Goal: Task Accomplishment & Management: Manage account settings

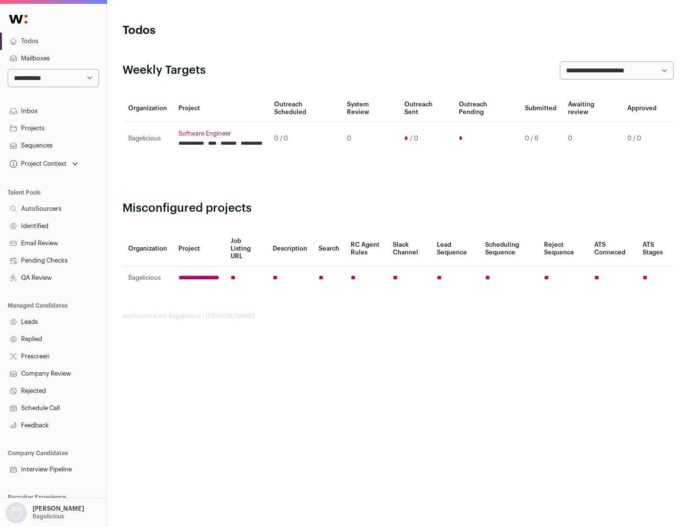
click at [53, 128] on link "Projects" at bounding box center [53, 128] width 107 height 17
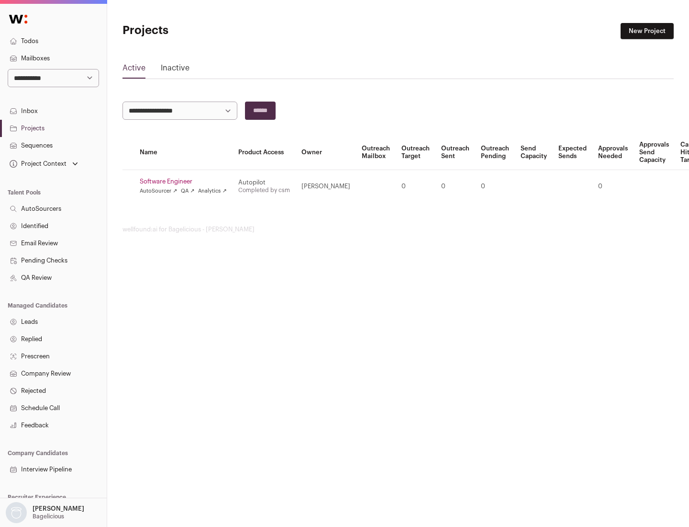
click at [186, 181] on link "Software Engineer" at bounding box center [183, 182] width 87 height 8
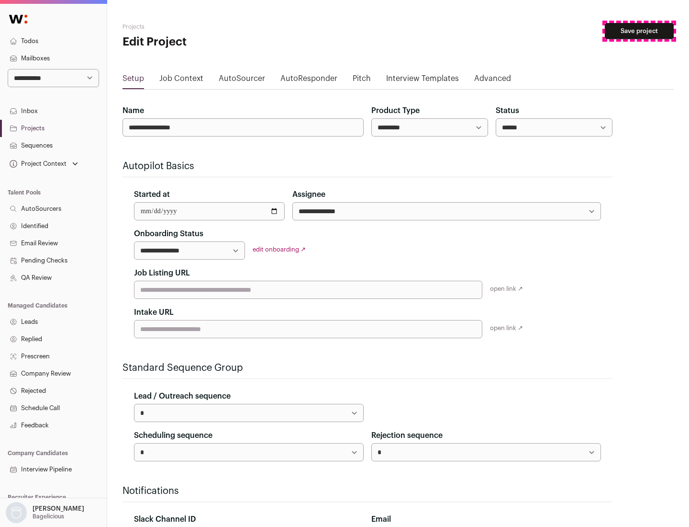
click at [639, 31] on button "Save project" at bounding box center [639, 31] width 69 height 16
